Goal: Participate in discussion

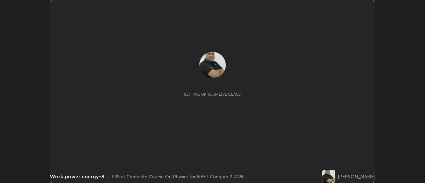
scroll to position [183, 425]
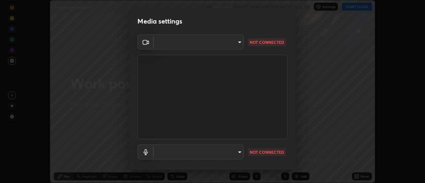
type input "b63bf8d4be001456b007e27562af51addf9deb8236f2337857bb01a3f85ddd7f"
type input "03d17c1189c1a383473197da174a6e0c0c9de8d551f80f607002ee3dec179969"
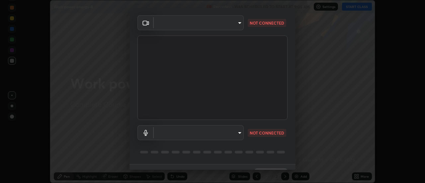
scroll to position [35, 0]
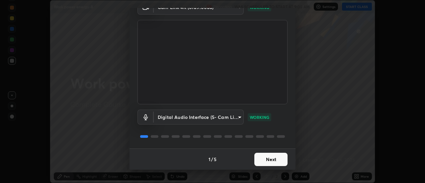
click at [276, 158] on button "Next" at bounding box center [271, 159] width 33 height 13
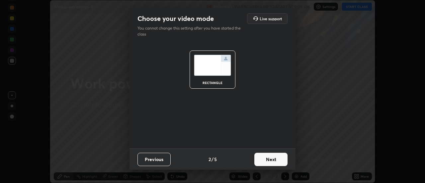
scroll to position [0, 0]
click at [275, 161] on button "Next" at bounding box center [271, 159] width 33 height 13
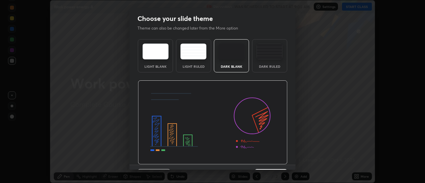
scroll to position [16, 0]
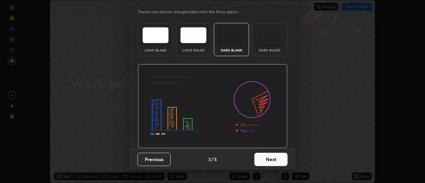
click at [277, 160] on button "Next" at bounding box center [271, 159] width 33 height 13
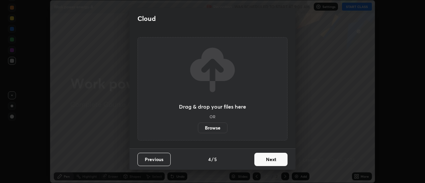
click at [278, 161] on button "Next" at bounding box center [271, 159] width 33 height 13
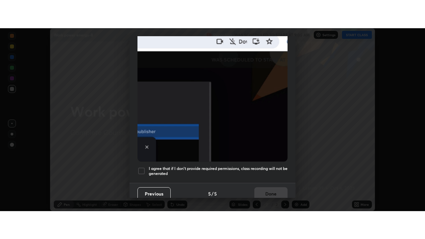
scroll to position [170, 0]
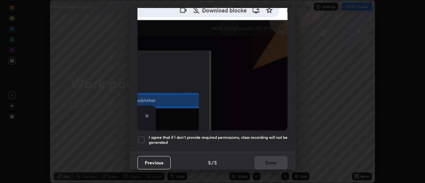
click at [141, 136] on div at bounding box center [142, 140] width 8 height 8
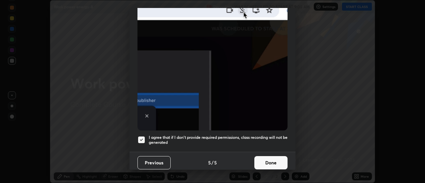
click at [278, 159] on button "Done" at bounding box center [271, 162] width 33 height 13
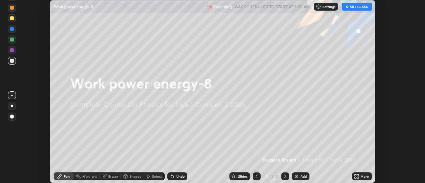
click at [364, 7] on button "START CLASS" at bounding box center [357, 7] width 30 height 8
click at [303, 177] on div "Add" at bounding box center [304, 176] width 6 height 3
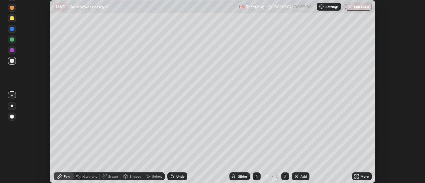
click at [358, 177] on icon at bounding box center [359, 178] width 2 height 2
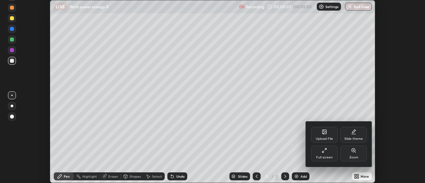
click at [328, 151] on div "Full screen" at bounding box center [324, 154] width 27 height 16
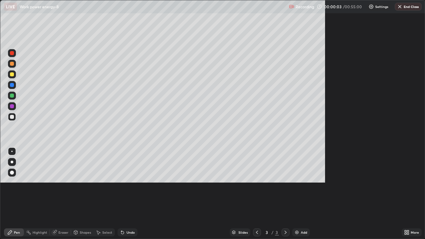
scroll to position [239, 425]
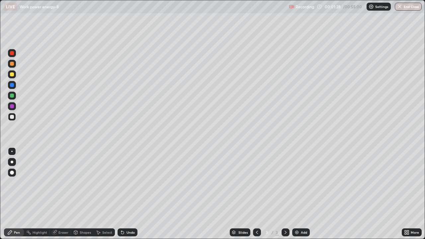
click at [12, 76] on div at bounding box center [12, 74] width 4 height 4
click at [12, 174] on div at bounding box center [12, 173] width 4 height 4
click at [12, 67] on div at bounding box center [12, 64] width 8 height 8
click at [301, 183] on div "Add" at bounding box center [304, 232] width 6 height 3
click at [257, 183] on icon at bounding box center [257, 232] width 5 height 5
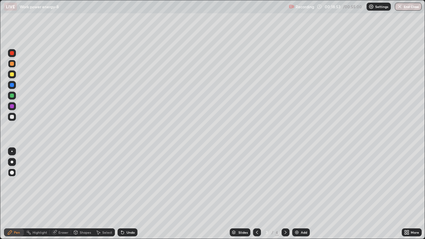
click at [284, 183] on icon at bounding box center [285, 232] width 5 height 5
click at [61, 183] on div "Eraser" at bounding box center [63, 232] width 10 height 3
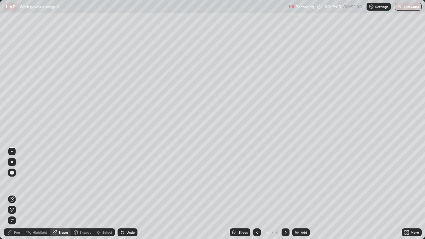
click at [17, 183] on div "Pen" at bounding box center [17, 232] width 6 height 3
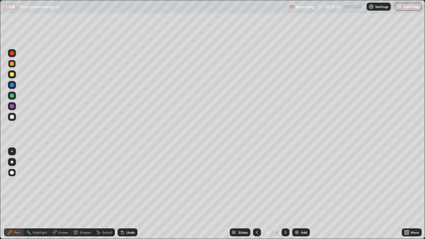
click at [257, 183] on icon at bounding box center [257, 232] width 5 height 5
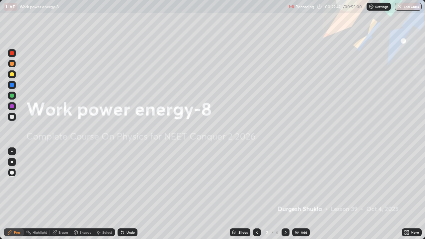
click at [285, 183] on icon at bounding box center [285, 232] width 5 height 5
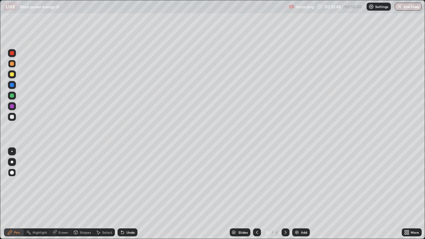
click at [284, 183] on icon at bounding box center [285, 232] width 5 height 5
click at [300, 183] on div "Add" at bounding box center [301, 233] width 18 height 8
click at [60, 183] on div "Eraser" at bounding box center [63, 232] width 10 height 3
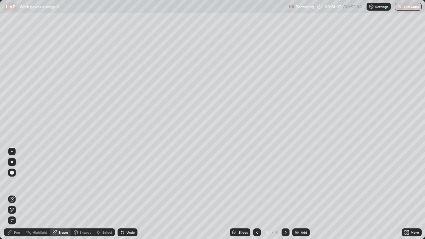
click at [16, 183] on div "Pen" at bounding box center [17, 232] width 6 height 3
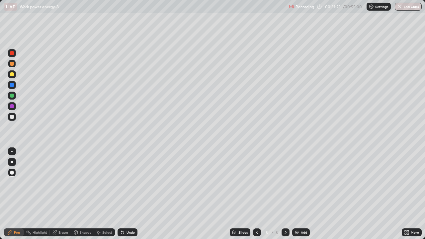
click at [60, 183] on div "Eraser" at bounding box center [60, 233] width 21 height 8
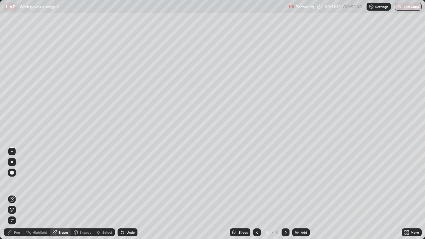
click at [19, 183] on div "Pen" at bounding box center [17, 232] width 6 height 3
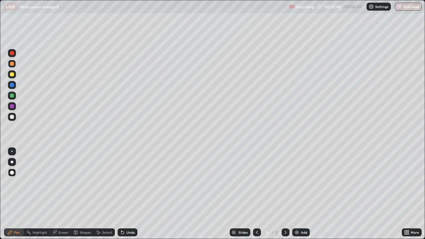
click at [301, 183] on div "Add" at bounding box center [304, 232] width 6 height 3
click at [297, 183] on img at bounding box center [296, 232] width 5 height 5
click at [15, 183] on div "Pen" at bounding box center [17, 232] width 6 height 3
click at [83, 183] on div "Shapes" at bounding box center [85, 232] width 11 height 3
click at [62, 183] on div "Eraser" at bounding box center [63, 232] width 10 height 3
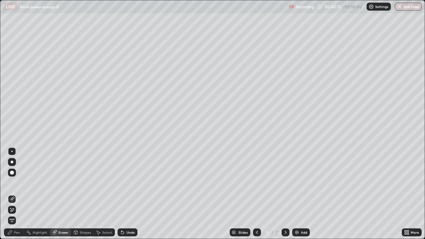
click at [17, 183] on div "Pen" at bounding box center [17, 232] width 6 height 3
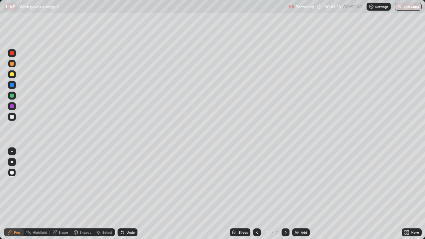
click at [303, 183] on div "Add" at bounding box center [304, 232] width 6 height 3
click at [60, 183] on div "Eraser" at bounding box center [63, 232] width 10 height 3
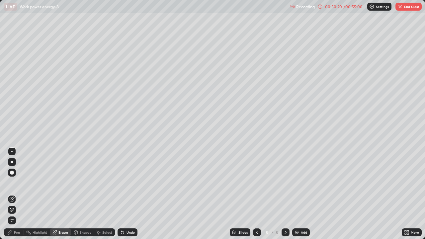
click at [17, 183] on div "Pen" at bounding box center [17, 232] width 6 height 3
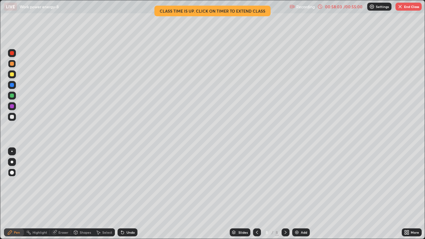
click at [404, 9] on button "End Class" at bounding box center [409, 7] width 26 height 8
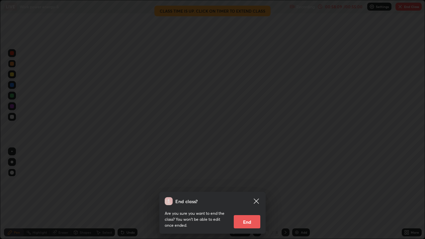
click at [244, 183] on button "End" at bounding box center [247, 221] width 27 height 13
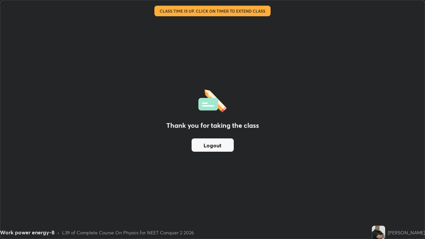
click at [210, 146] on button "Logout" at bounding box center [213, 145] width 42 height 13
click at [209, 146] on button "Logout" at bounding box center [213, 145] width 42 height 13
click at [211, 146] on button "Logout" at bounding box center [213, 145] width 42 height 13
